Goal: Check status: Check status

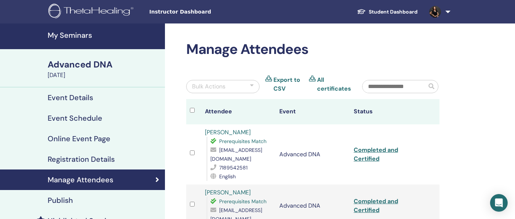
click at [71, 36] on h4 "My Seminars" at bounding box center [104, 35] width 113 height 9
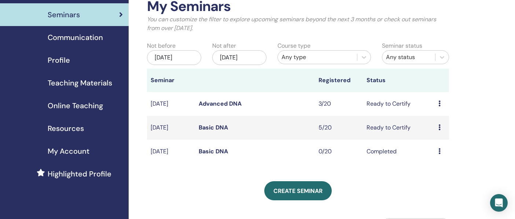
scroll to position [43, 0]
click at [207, 128] on link "Basic DNA" at bounding box center [213, 128] width 29 height 8
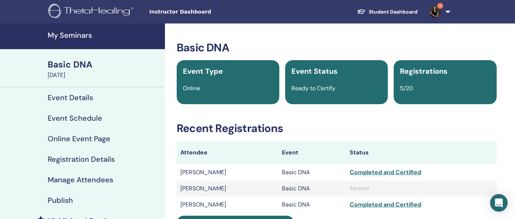
click at [79, 35] on h4 "My Seminars" at bounding box center [104, 35] width 113 height 9
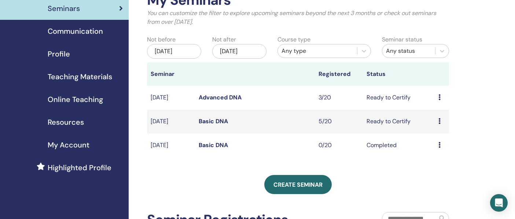
scroll to position [50, 0]
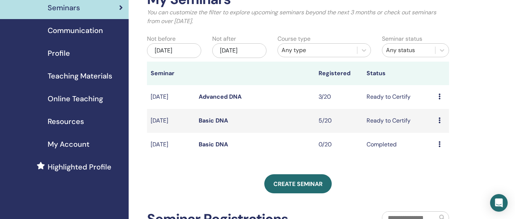
click at [192, 52] on div "[DATE]" at bounding box center [174, 50] width 54 height 15
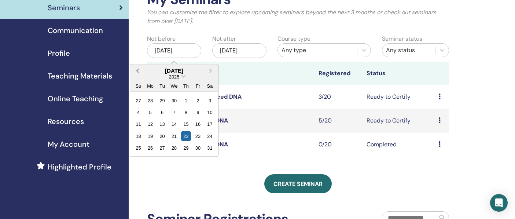
click at [138, 69] on span "Previous Month" at bounding box center [138, 71] width 0 height 8
click at [175, 100] on div "1" at bounding box center [175, 100] width 10 height 10
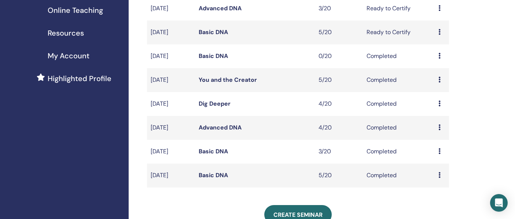
scroll to position [139, 0]
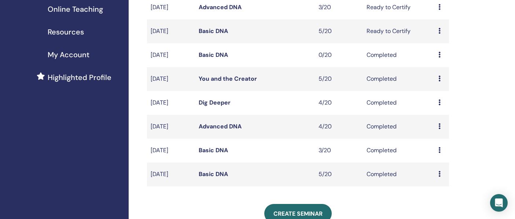
click at [208, 175] on link "Basic DNA" at bounding box center [213, 174] width 29 height 8
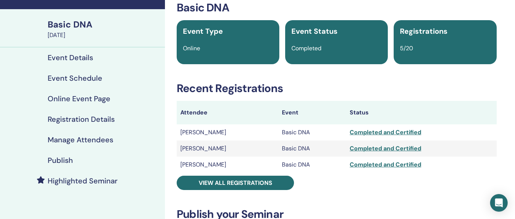
scroll to position [40, 0]
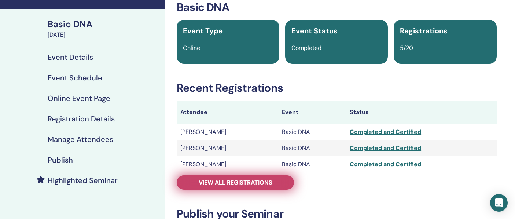
click at [273, 180] on link "View all registrations" at bounding box center [235, 182] width 117 height 14
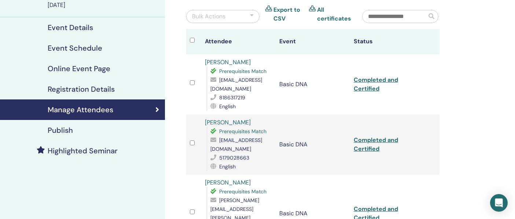
scroll to position [72, 0]
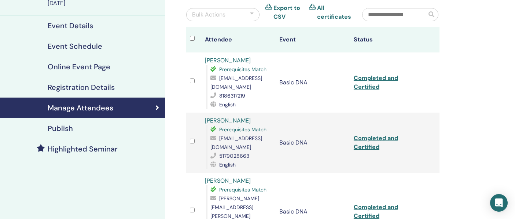
click at [240, 119] on link "[PERSON_NAME]" at bounding box center [228, 121] width 46 height 8
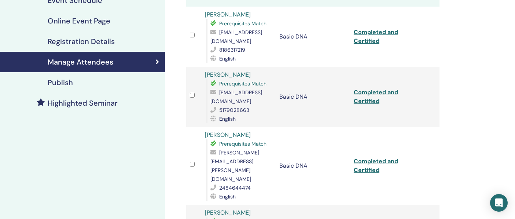
scroll to position [123, 0]
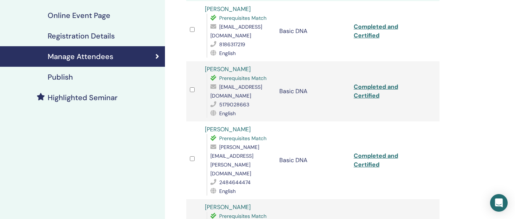
click at [242, 129] on link "Paula Rosenbusch" at bounding box center [228, 129] width 46 height 8
click at [238, 130] on link "Paula Rosenbusch" at bounding box center [228, 129] width 46 height 8
click at [363, 152] on link "Completed and Certified" at bounding box center [376, 160] width 44 height 17
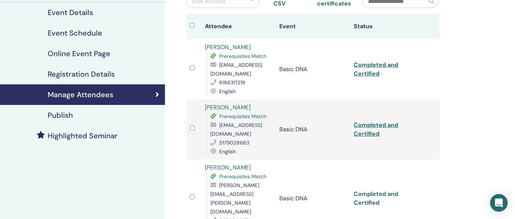
scroll to position [84, 0]
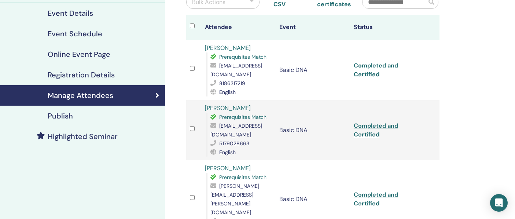
click at [238, 108] on link "Roxanne Stringer" at bounding box center [228, 108] width 46 height 8
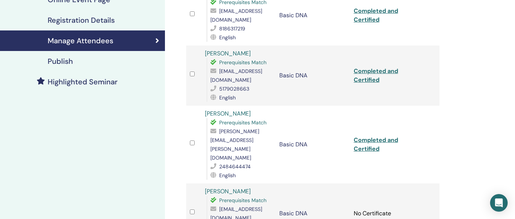
scroll to position [0, 0]
